Goal: Information Seeking & Learning: Learn about a topic

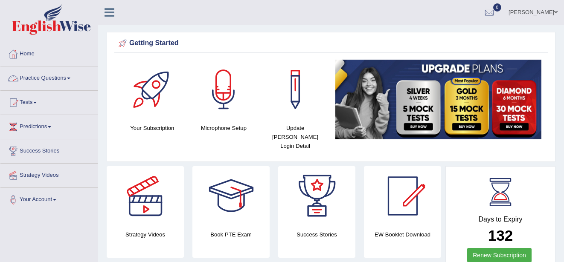
click at [70, 74] on link "Practice Questions" at bounding box center [48, 77] width 97 height 21
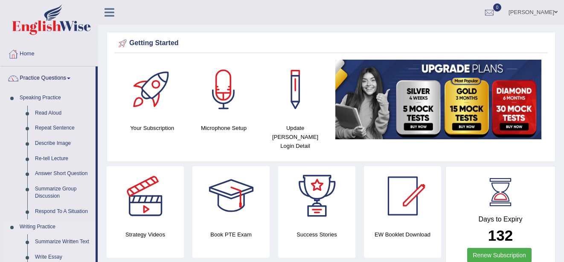
click at [68, 242] on link "Summarize Written Text" at bounding box center [63, 242] width 64 height 15
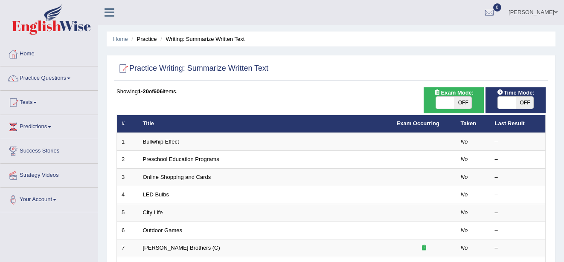
click at [157, 144] on link "Bullwhip Effect" at bounding box center [161, 142] width 36 height 6
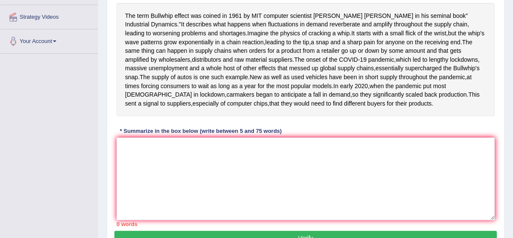
scroll to position [154, 0]
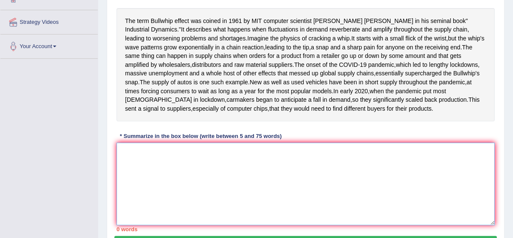
click at [120, 183] on textarea at bounding box center [305, 184] width 378 height 83
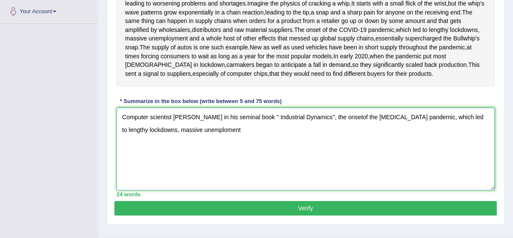
scroll to position [200, 0]
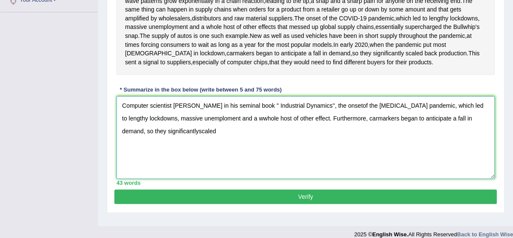
click at [163, 166] on textarea "Computer scientist Jay Forrester in his seminal book '' Industrial Dynamics'', …" at bounding box center [305, 137] width 378 height 83
click at [186, 166] on textarea "Computer scientist Jay Forrester in his seminal book '' Industrial Dynamics'', …" at bounding box center [305, 137] width 378 height 83
type textarea "Computer scientist Jay Forrester in his seminal book '' Industrial Dynamics'', …"
click at [214, 204] on button "Verify" at bounding box center [305, 197] width 382 height 15
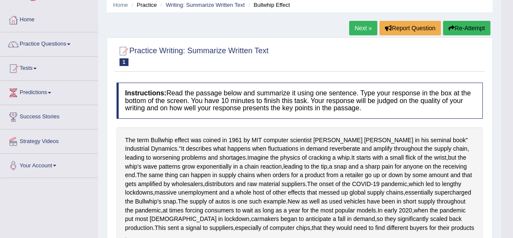
scroll to position [32, 0]
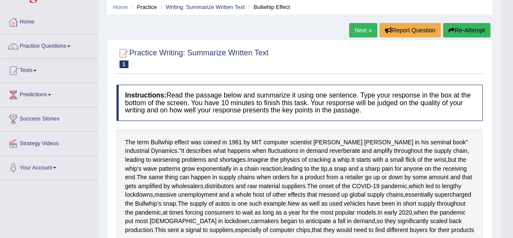
click at [478, 29] on button "Re-Attempt" at bounding box center [466, 30] width 47 height 15
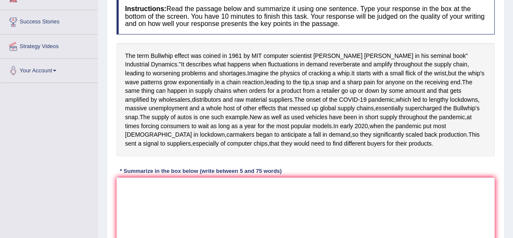
scroll to position [141, 0]
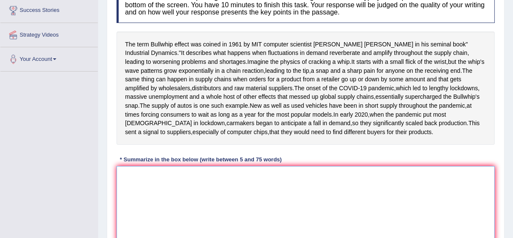
click at [126, 207] on textarea at bounding box center [305, 207] width 378 height 83
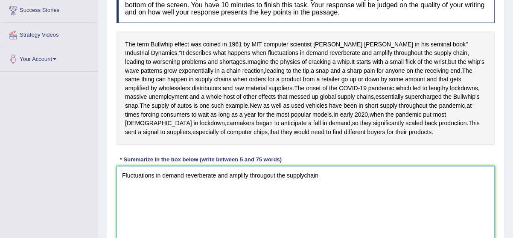
click at [303, 209] on textarea "Fluctuations in demand reverberate and amplify througout the supplychain" at bounding box center [305, 207] width 378 height 83
click at [324, 212] on textarea "Fluctuations in demand reverberate and amplify througout the supply chain" at bounding box center [305, 207] width 378 height 83
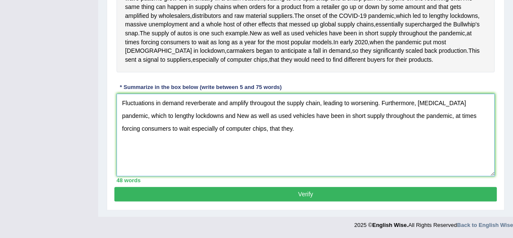
scroll to position [234, 0]
type textarea "Fluctuations in demand reverberate and amplify througout the supply chain, lead…"
click at [463, 202] on button "Verify" at bounding box center [305, 194] width 382 height 15
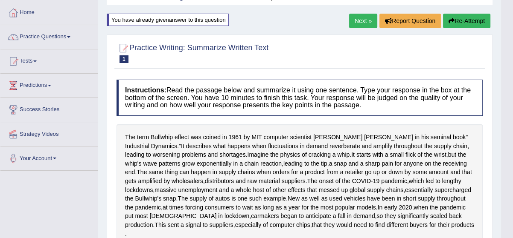
scroll to position [36, 0]
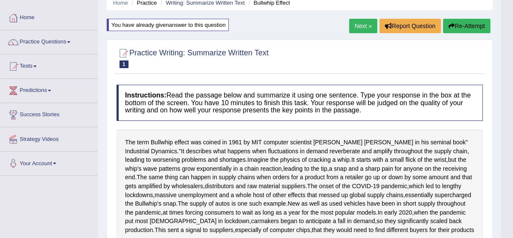
click at [480, 21] on button "Re-Attempt" at bounding box center [466, 26] width 47 height 15
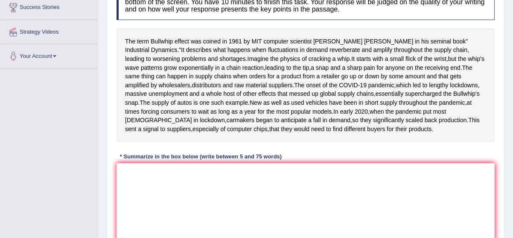
scroll to position [145, 0]
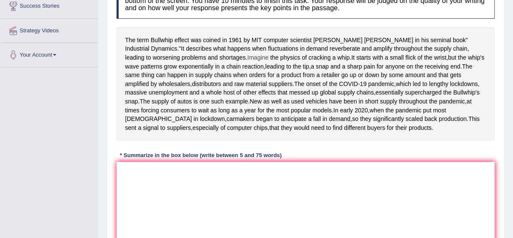
drag, startPoint x: 198, startPoint y: 58, endPoint x: 213, endPoint y: 55, distance: 15.6
click at [214, 55] on div "The term Bullwhip effect was coined in [DATE] by MIT computer scientist [PERSON…" at bounding box center [305, 84] width 378 height 114
drag, startPoint x: 211, startPoint y: 55, endPoint x: 347, endPoint y: 108, distance: 146.3
click at [347, 108] on div "The term Bullwhip effect was coined in [DATE] by MIT computer scientist [PERSON…" at bounding box center [305, 84] width 378 height 114
drag, startPoint x: 295, startPoint y: 117, endPoint x: 300, endPoint y: 142, distance: 26.1
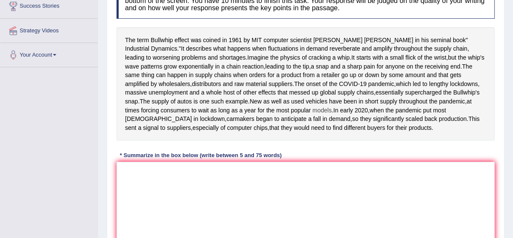
click at [300, 141] on div "The term Bullwhip effect was coined in [DATE] by MIT computer scientist [PERSON…" at bounding box center [305, 84] width 378 height 114
drag, startPoint x: 300, startPoint y: 142, endPoint x: 328, endPoint y: 213, distance: 75.7
click at [328, 213] on div "Instructions: Read the passage below and summarize it using one sentence. Type …" at bounding box center [305, 116] width 382 height 277
click at [328, 213] on textarea at bounding box center [305, 203] width 378 height 83
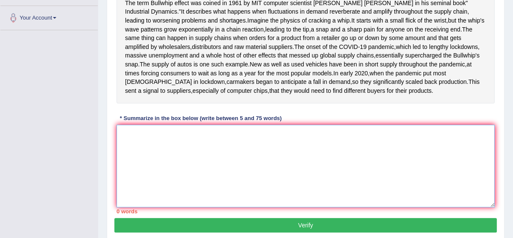
scroll to position [192, 0]
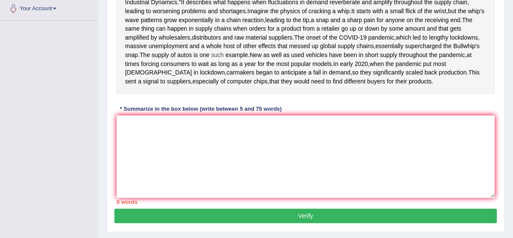
drag, startPoint x: 132, startPoint y: 94, endPoint x: 195, endPoint y: 87, distance: 62.7
click at [195, 87] on div "The term Bullwhip effect was coined in [DATE] by MIT computer scientist [PERSON…" at bounding box center [305, 38] width 378 height 114
drag, startPoint x: 195, startPoint y: 87, endPoint x: 263, endPoint y: 122, distance: 76.7
click at [263, 95] on div "The term Bullwhip effect was coined in [DATE] by MIT computer scientist [PERSON…" at bounding box center [305, 38] width 378 height 114
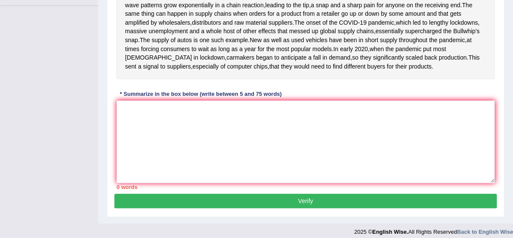
scroll to position [207, 0]
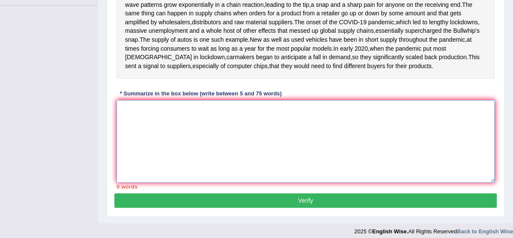
click at [161, 145] on textarea at bounding box center [305, 141] width 378 height 83
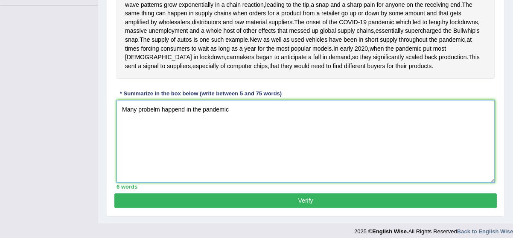
type textarea "Many probelm happend in the pandemic"
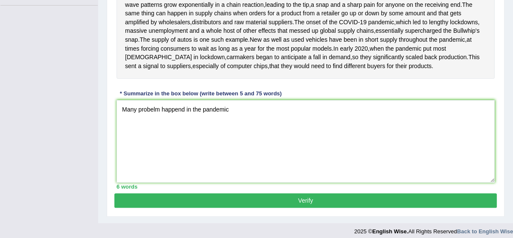
click at [358, 208] on button "Verify" at bounding box center [305, 201] width 382 height 15
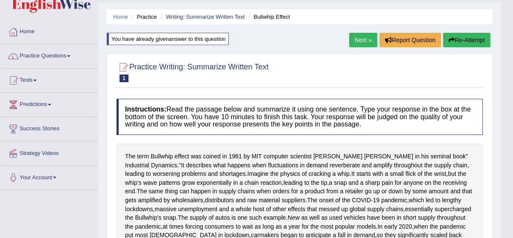
scroll to position [21, 0]
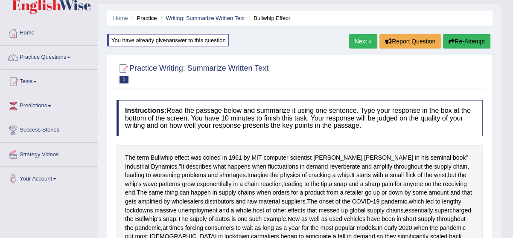
click at [467, 42] on button "Re-Attempt" at bounding box center [466, 41] width 47 height 15
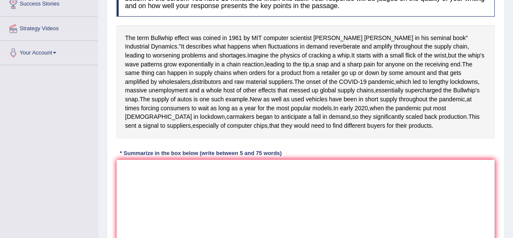
scroll to position [160, 0]
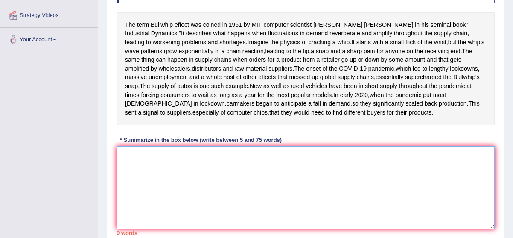
click at [123, 192] on textarea at bounding box center [305, 188] width 378 height 83
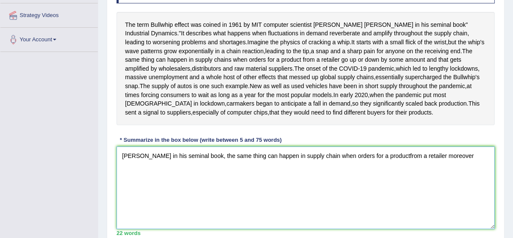
click at [431, 190] on textarea "Jay Forrester in his seminal book, the same thing can happen in supply chain wh…" at bounding box center [305, 188] width 378 height 83
click at [439, 190] on textarea "Jay Forrester in his seminal book, the same thing can happen in supply chain wh…" at bounding box center [305, 188] width 378 height 83
click at [462, 191] on textarea "Jay Forrester in his seminal book, the same thing can happen in supply chain wh…" at bounding box center [305, 188] width 378 height 83
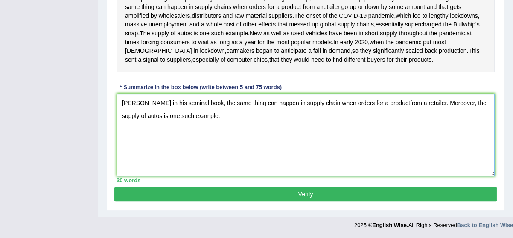
scroll to position [238, 0]
type textarea "Jay Forrester in his seminal book, the same thing can happen in supply chain wh…"
click at [401, 202] on button "Verify" at bounding box center [305, 194] width 382 height 15
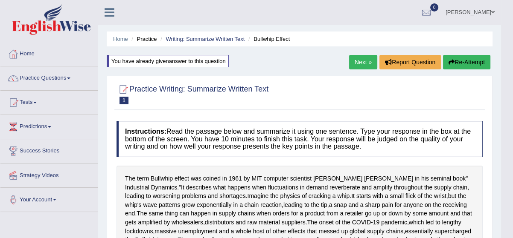
scroll to position [0, 0]
click at [28, 48] on link "Home" at bounding box center [48, 52] width 97 height 21
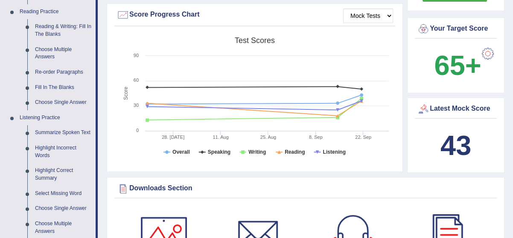
scroll to position [264, 0]
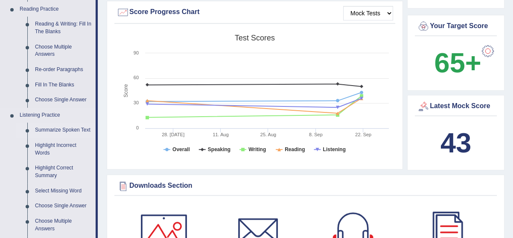
click at [73, 130] on link "Summarize Spoken Text" at bounding box center [63, 130] width 64 height 15
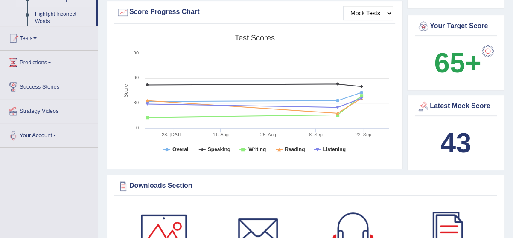
scroll to position [113, 0]
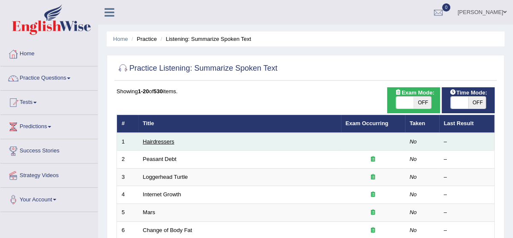
click at [156, 143] on link "Hairdressers" at bounding box center [159, 142] width 32 height 6
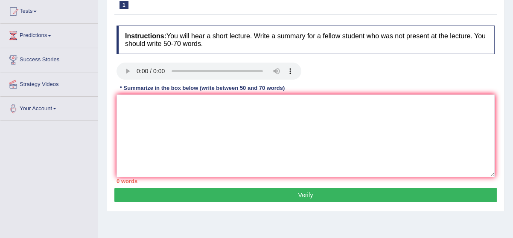
scroll to position [93, 0]
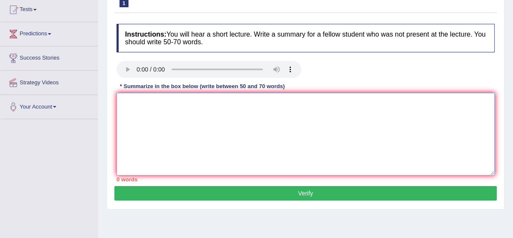
click at [124, 97] on textarea at bounding box center [305, 134] width 378 height 83
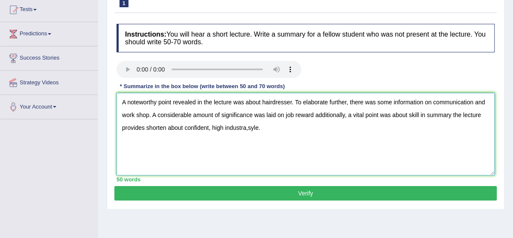
type textarea "A noteworthy point revealed in the lecture was about hairdresser. To elaborate …"
click at [271, 196] on button "Verify" at bounding box center [305, 193] width 382 height 15
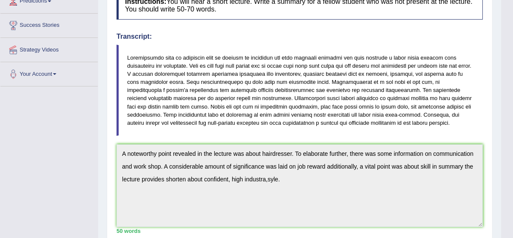
scroll to position [124, 0]
